Goal: Task Accomplishment & Management: Complete application form

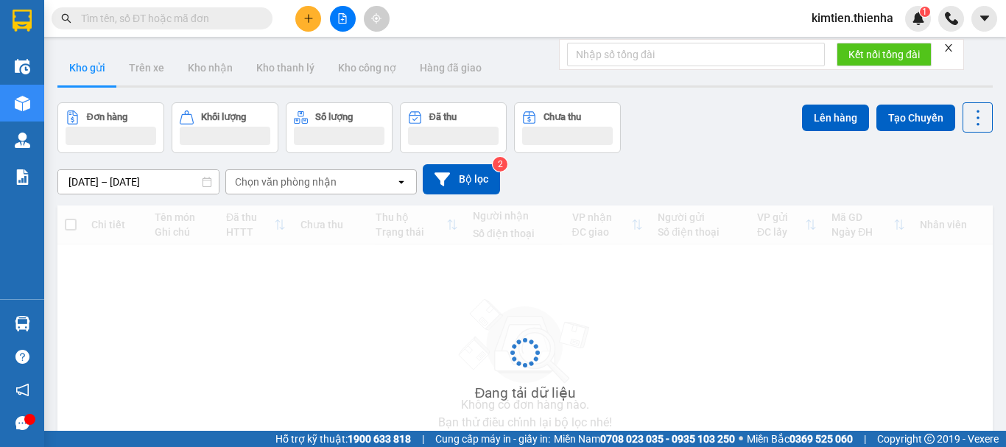
click at [305, 25] on button at bounding box center [308, 19] width 26 height 26
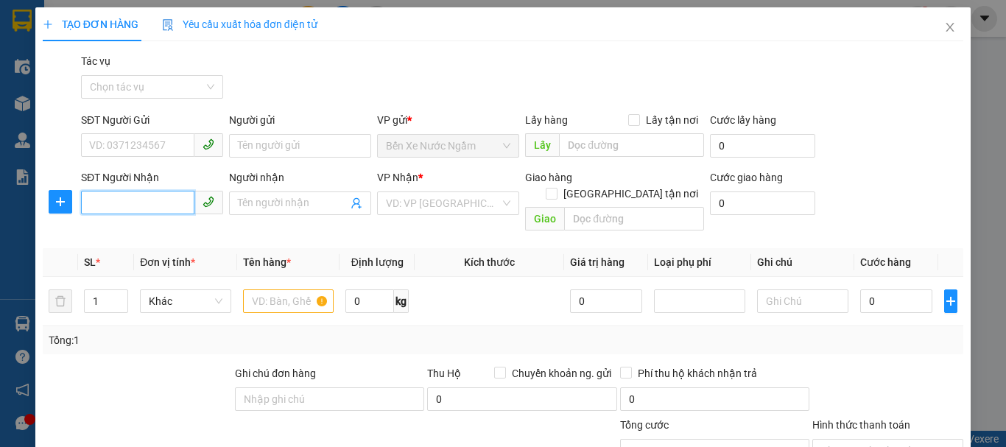
click at [141, 192] on input "SĐT Người Nhận" at bounding box center [137, 203] width 113 height 24
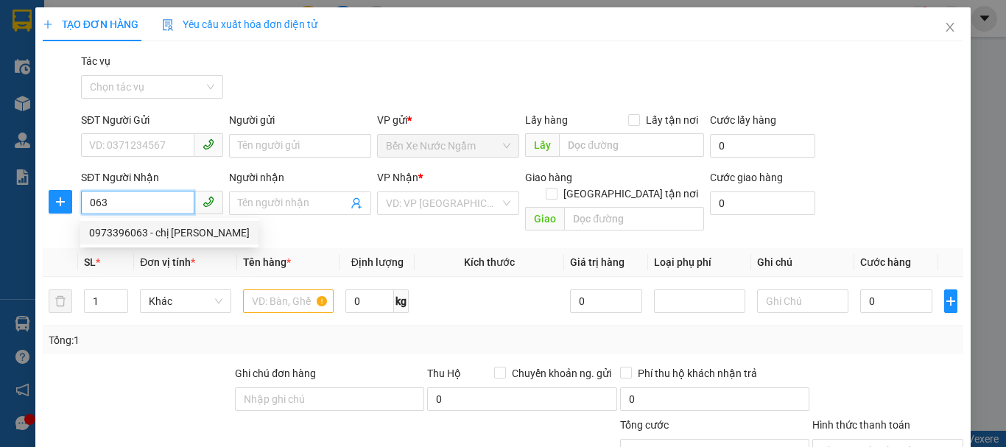
click at [110, 239] on div "0973396063 - chị [PERSON_NAME]" at bounding box center [169, 233] width 161 height 16
type input "0973396063"
type input "chị [PERSON_NAME]"
checkbox input "true"
type input "36 [PERSON_NAME] tp [GEOGRAPHIC_DATA]"
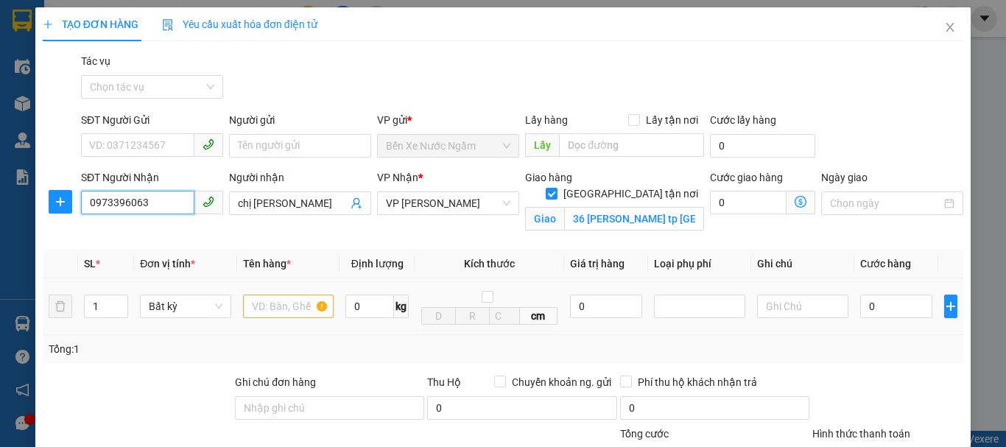
type input "0973396063"
click at [275, 315] on input "text" at bounding box center [288, 307] width 91 height 24
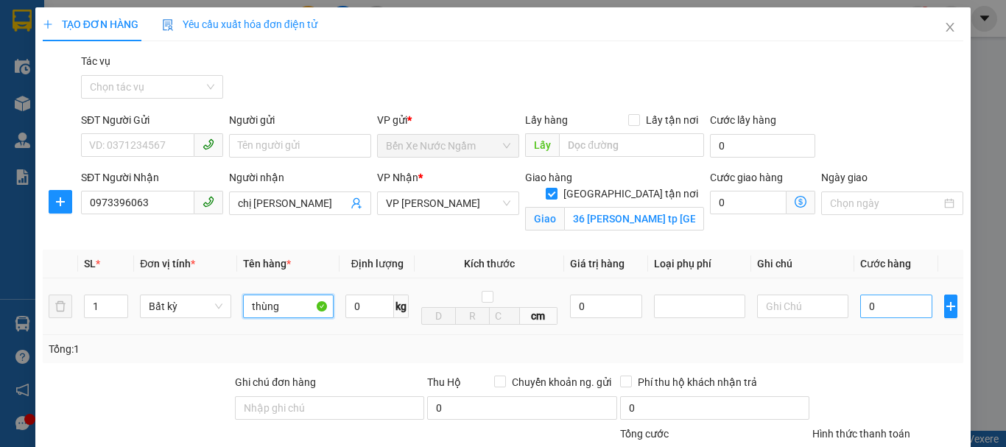
type input "thùng"
click at [907, 312] on input "0" at bounding box center [896, 307] width 72 height 24
type input "5"
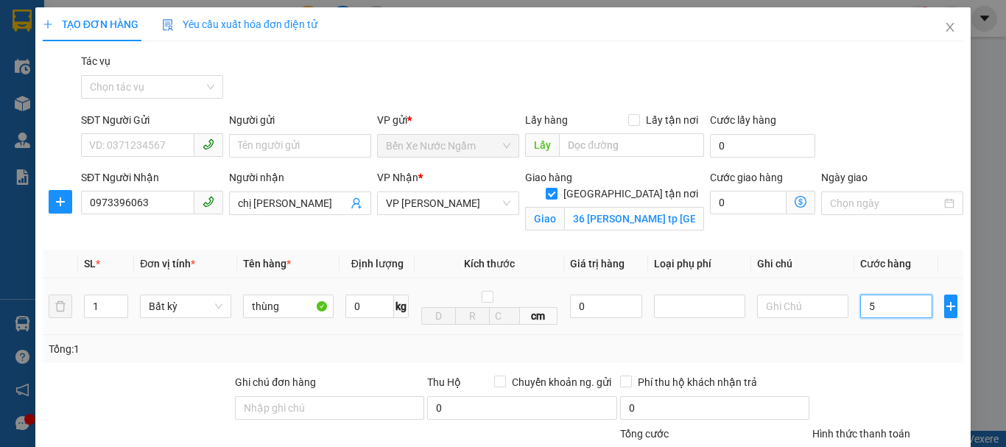
type input "50"
type input "500"
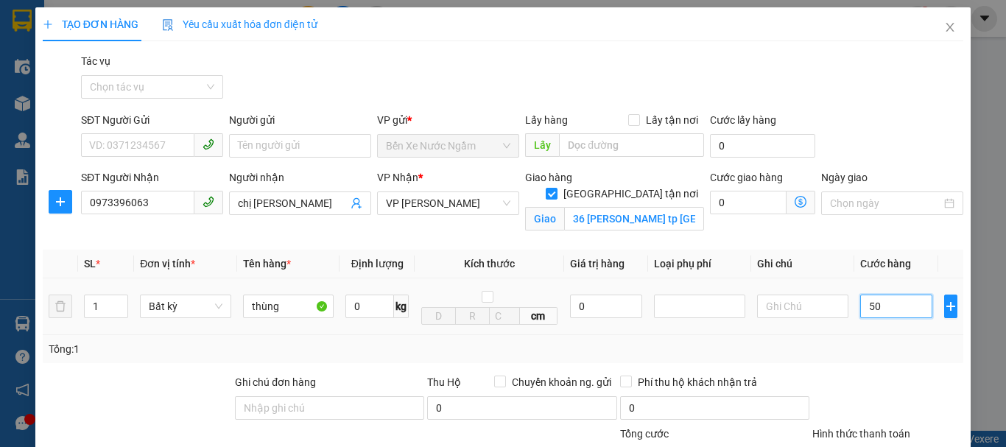
type input "500"
type input "5.000"
type input "50.000"
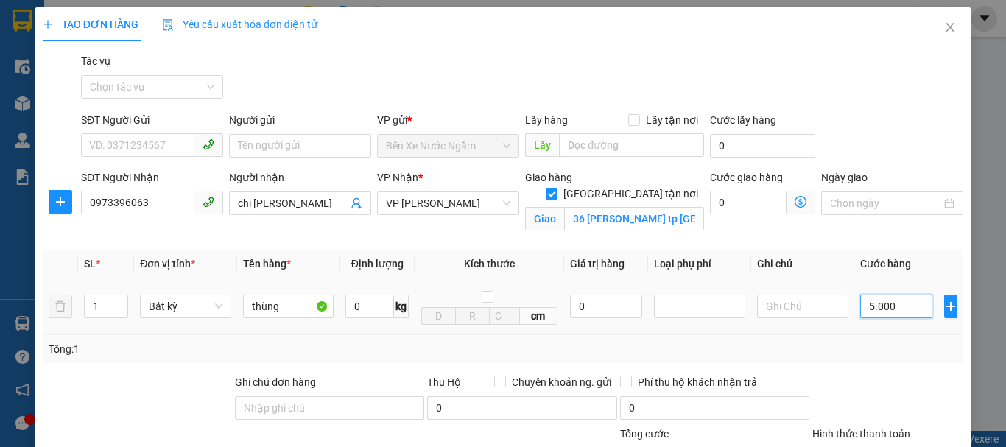
type input "50.000"
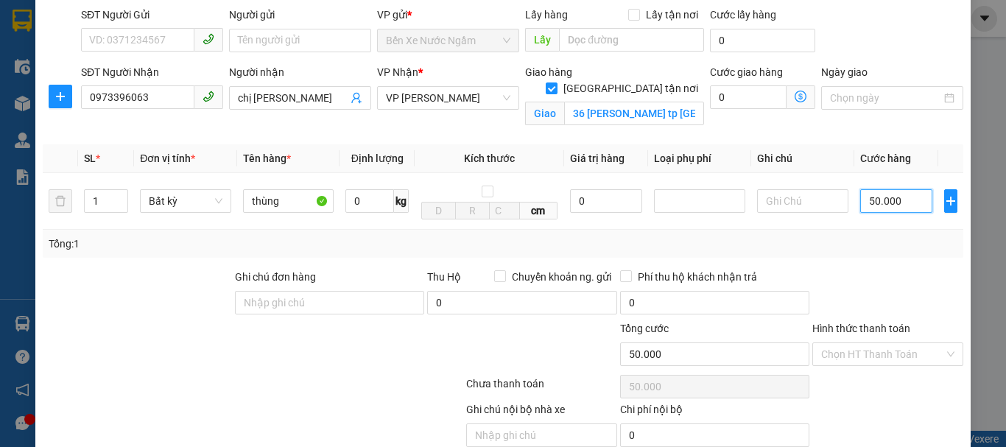
scroll to position [169, 0]
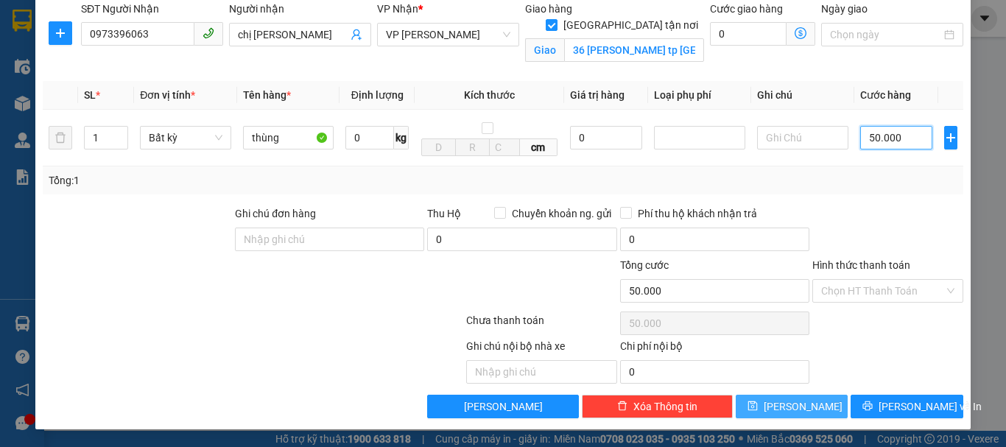
type input "50.000"
click at [751, 416] on button "[PERSON_NAME]" at bounding box center [792, 407] width 113 height 24
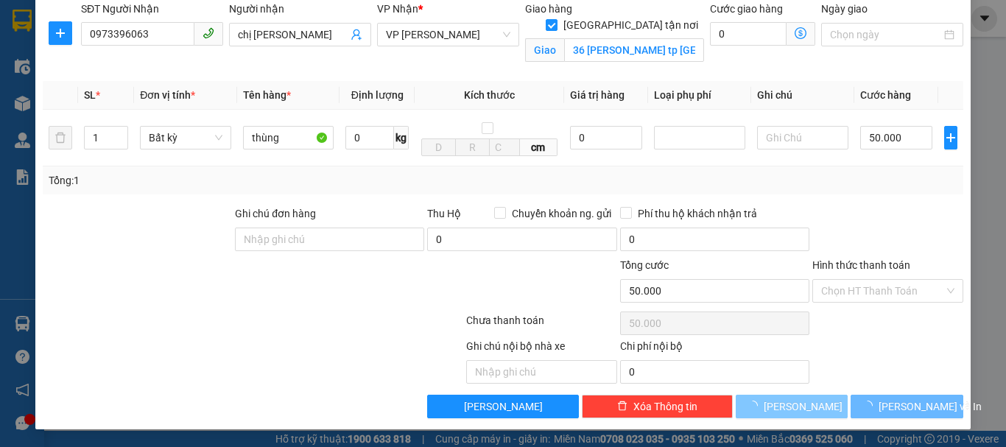
checkbox input "false"
type input "0"
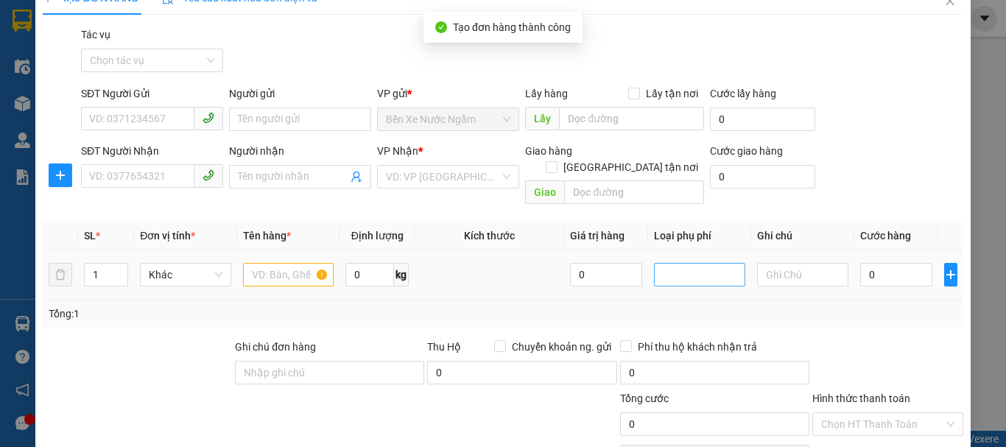
scroll to position [0, 0]
